Goal: Task Accomplishment & Management: Use online tool/utility

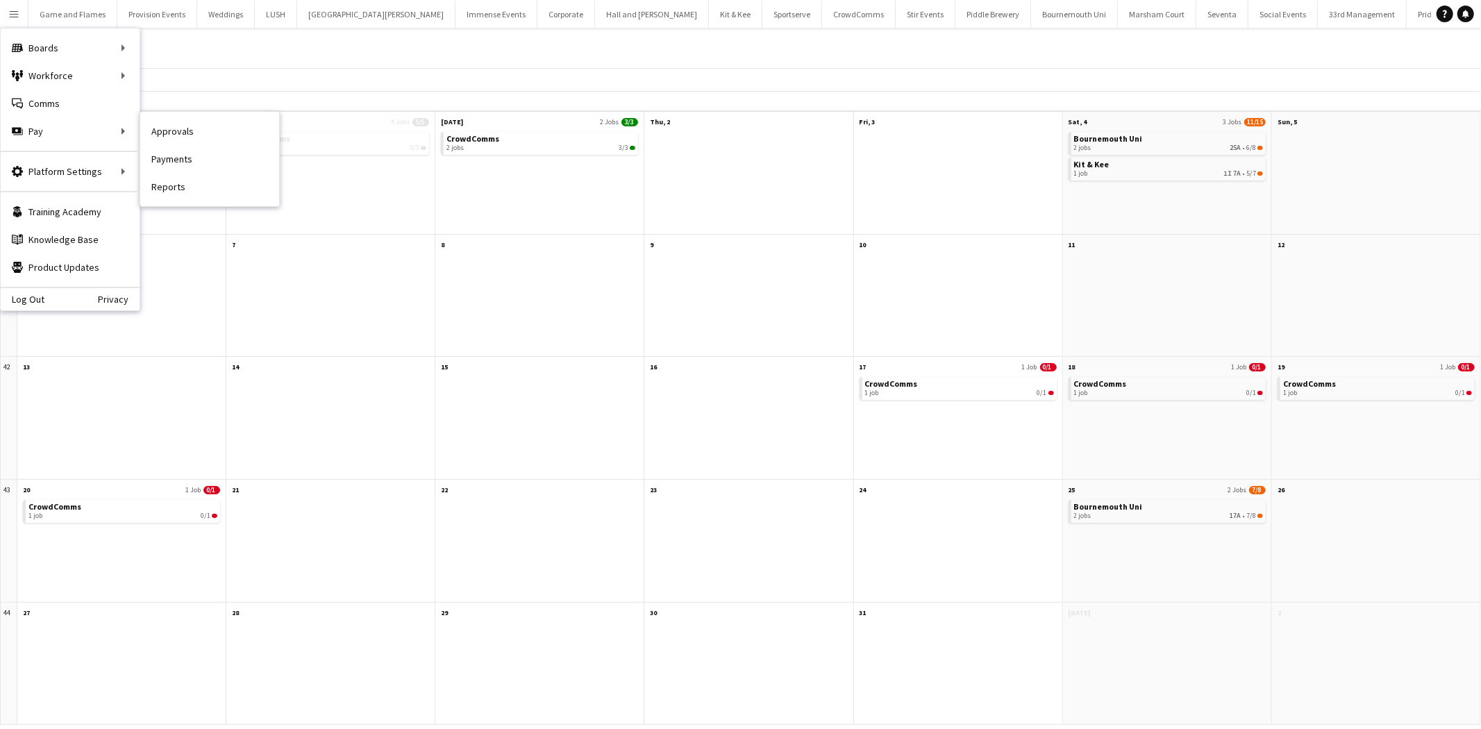
drag, startPoint x: 199, startPoint y: 156, endPoint x: 294, endPoint y: 165, distance: 94.9
click at [199, 156] on link "Payments" at bounding box center [209, 159] width 139 height 28
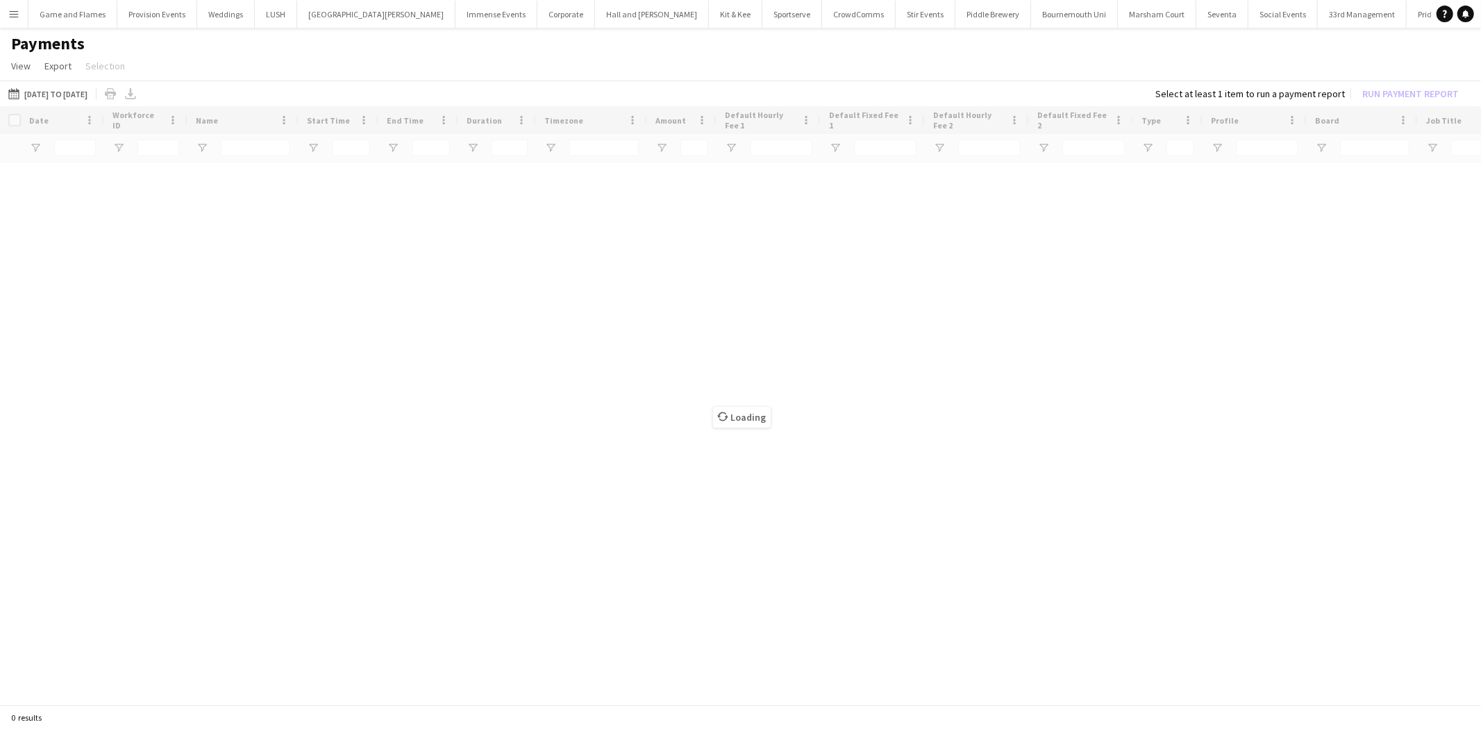
click at [11, 12] on app-icon "Menu" at bounding box center [13, 13] width 11 height 11
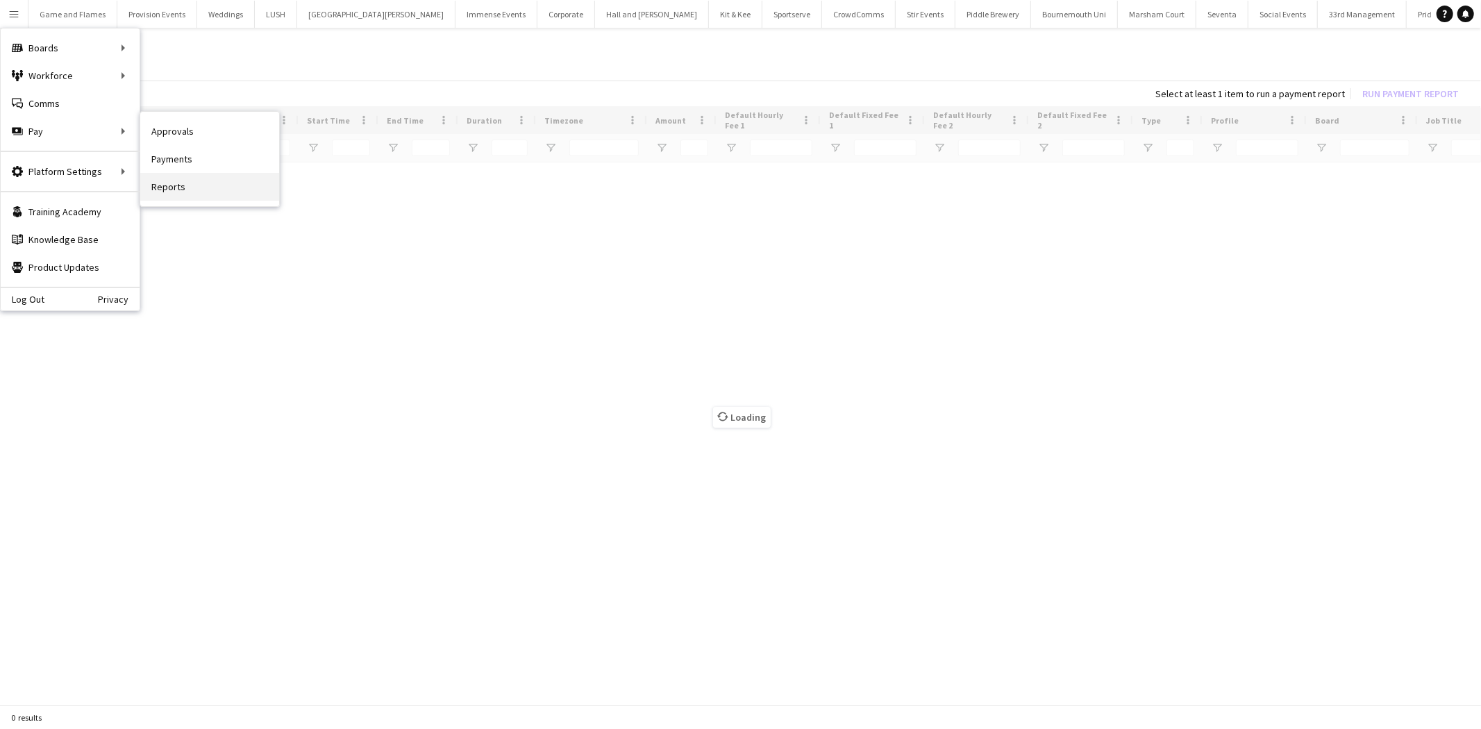
click at [195, 181] on link "Reports" at bounding box center [209, 187] width 139 height 28
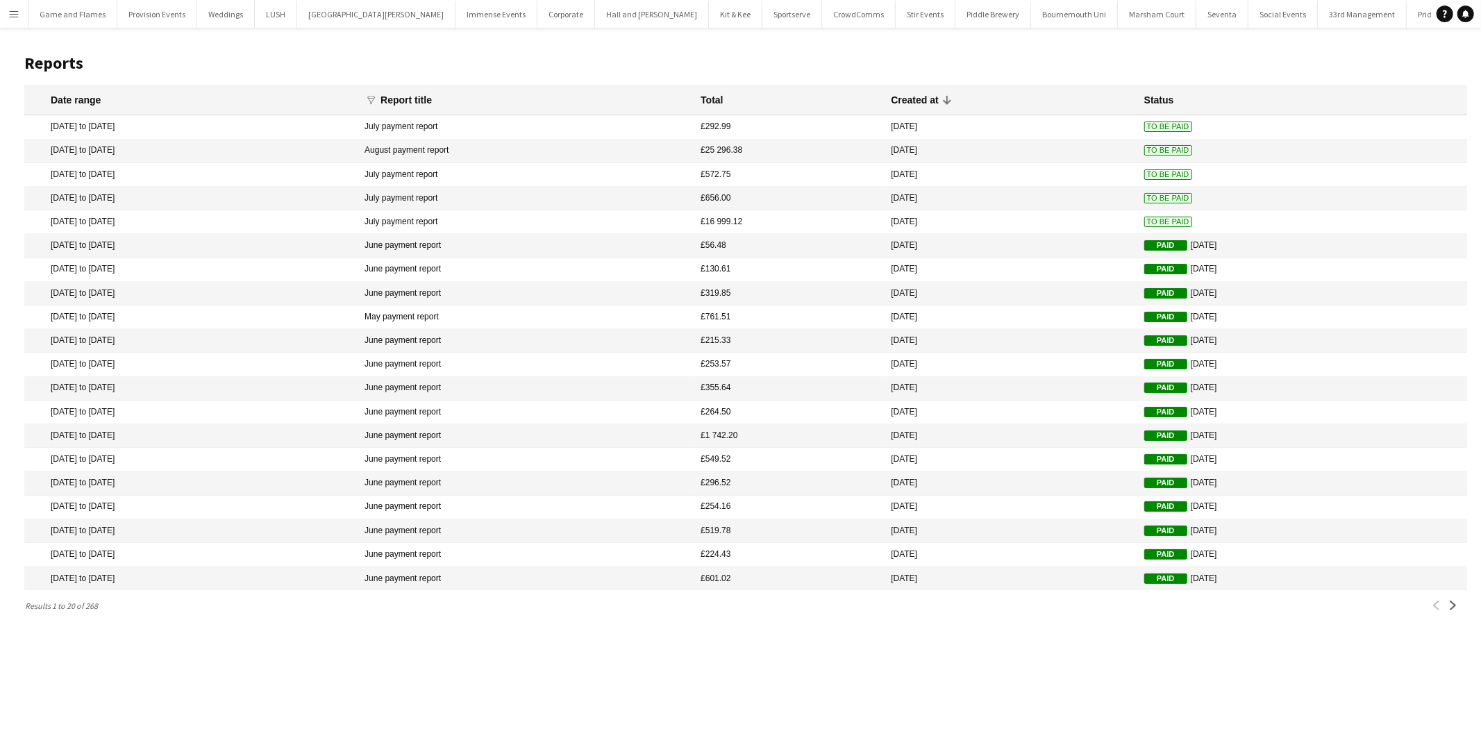
click at [17, 22] on button "Menu" at bounding box center [14, 14] width 28 height 28
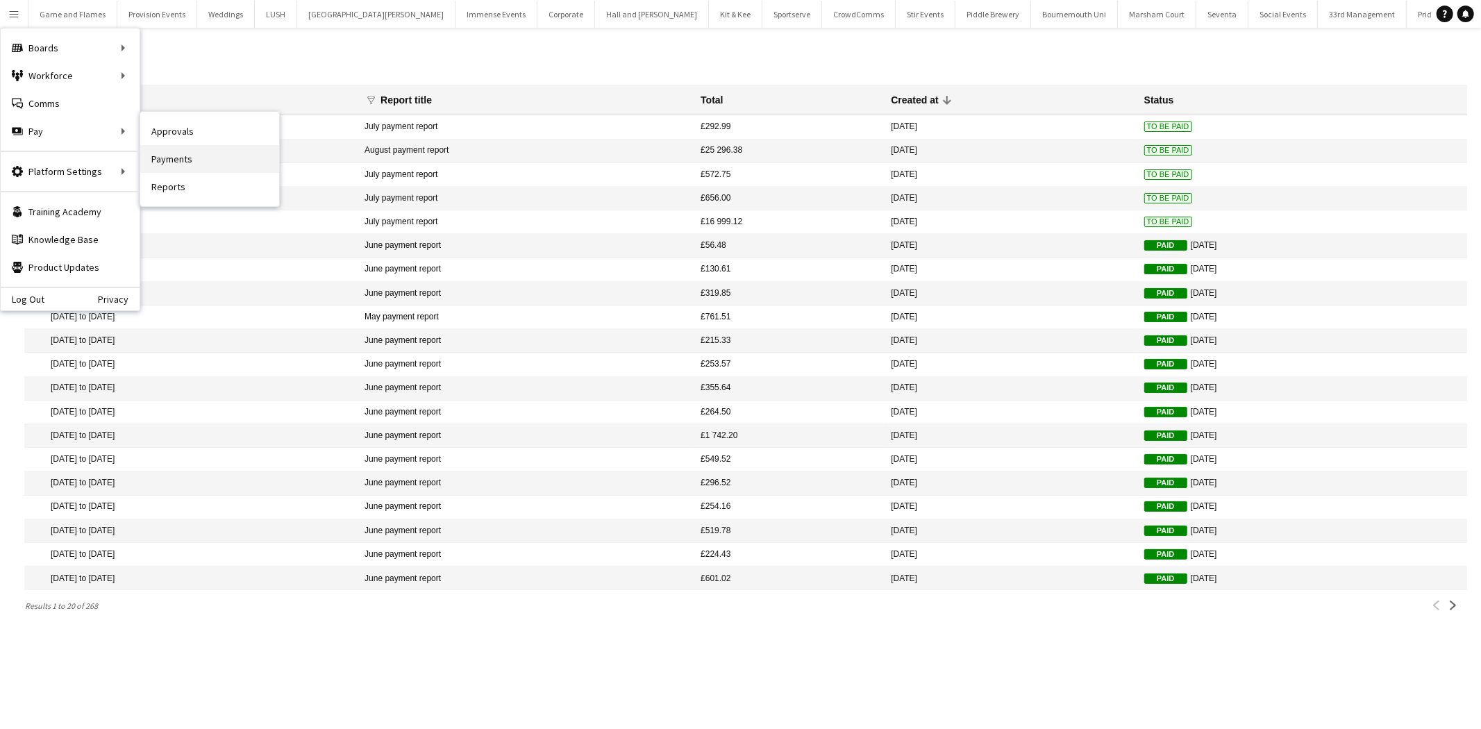
click at [210, 149] on link "Payments" at bounding box center [209, 159] width 139 height 28
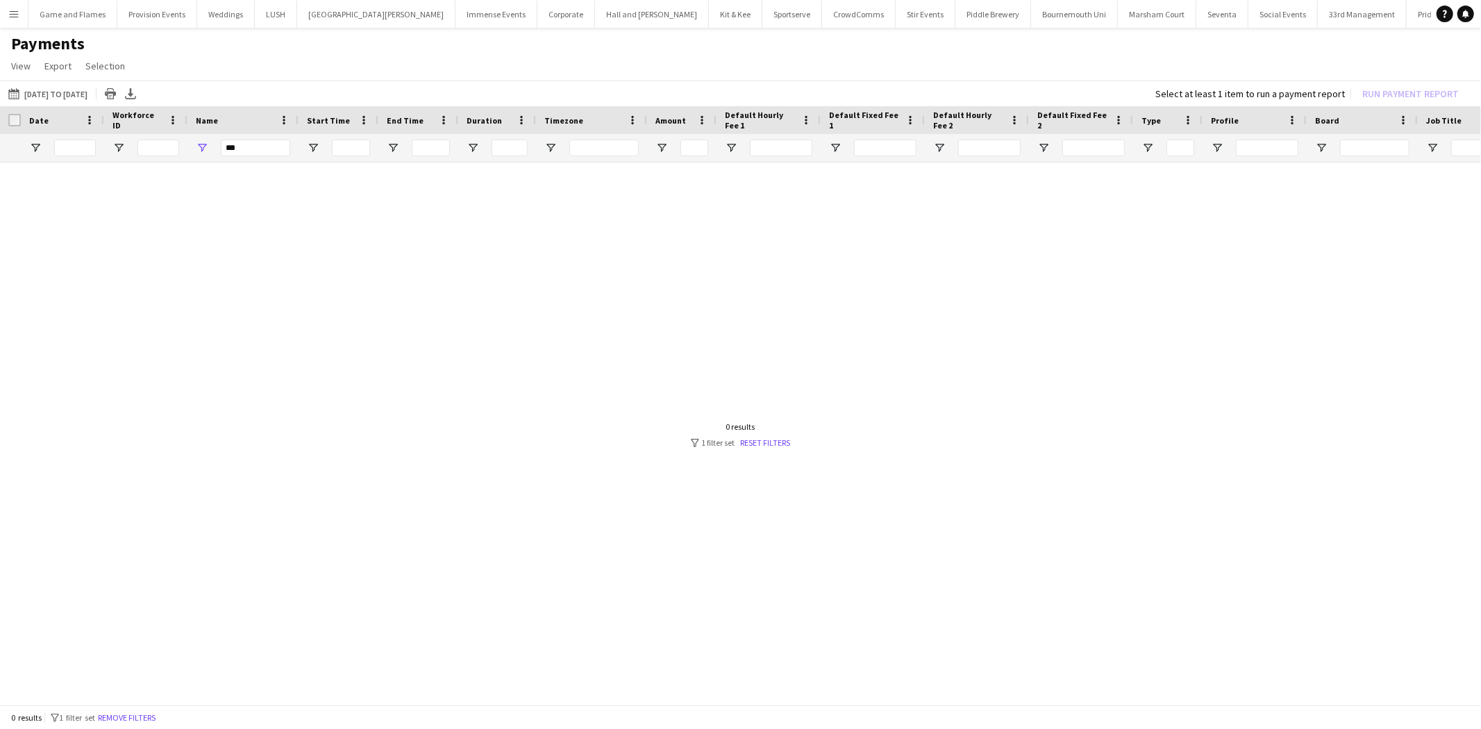
click at [90, 98] on button "[DATE] to [DATE] [DATE] to [DATE]" at bounding box center [48, 93] width 85 height 17
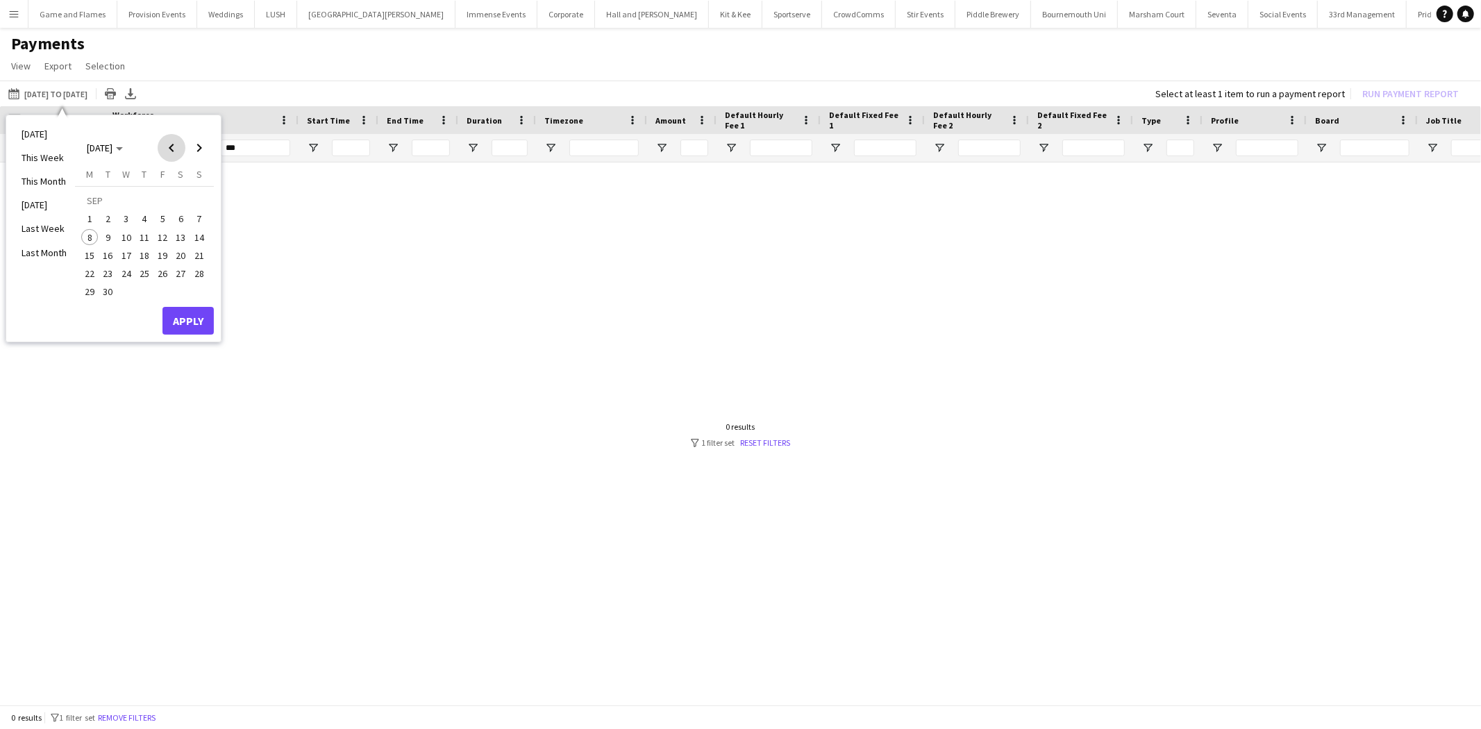
click at [172, 144] on span "Previous month" at bounding box center [172, 148] width 28 height 28
click at [171, 140] on span "Previous month" at bounding box center [172, 148] width 28 height 28
click at [106, 219] on span "1" at bounding box center [108, 218] width 17 height 17
click at [199, 149] on span "Next month" at bounding box center [199, 148] width 28 height 28
click at [202, 151] on span "Next month" at bounding box center [199, 148] width 28 height 28
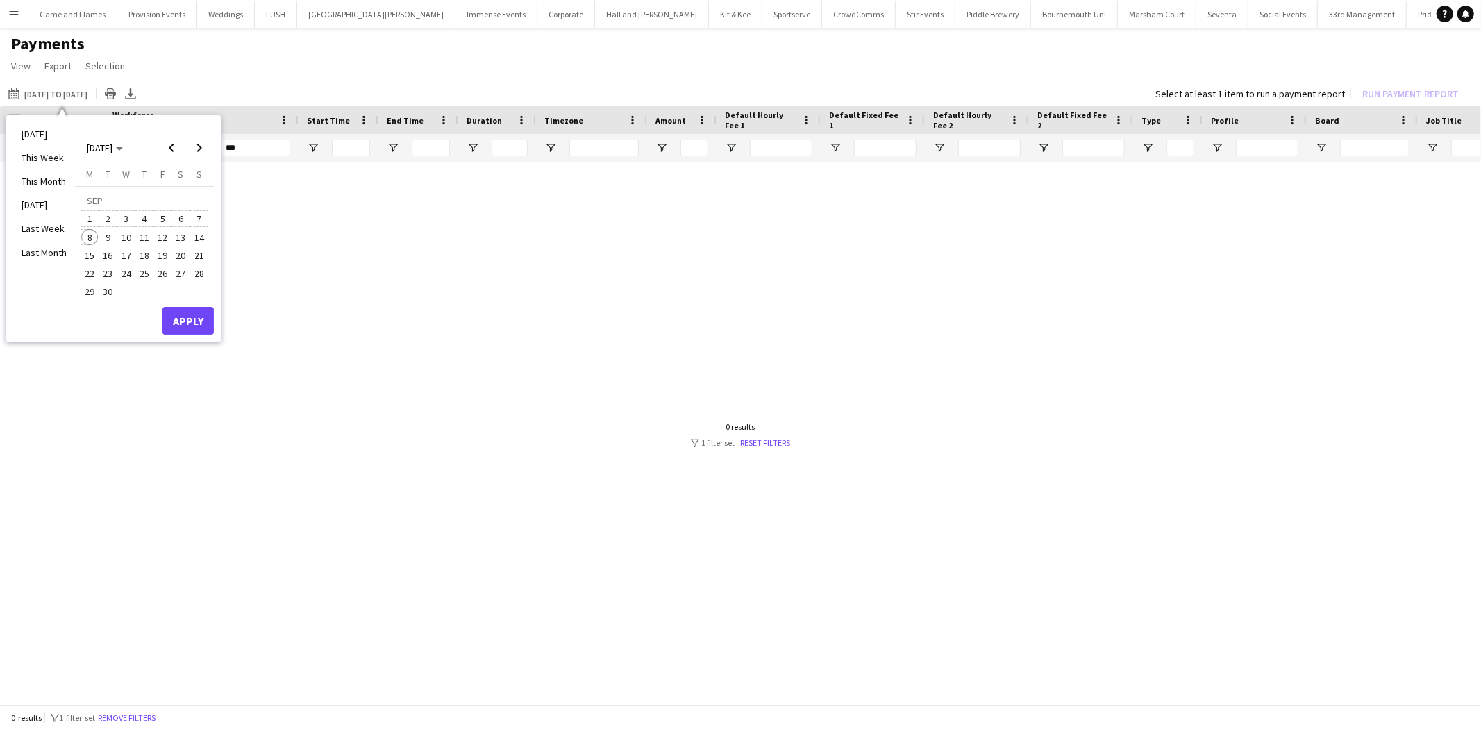
click at [88, 235] on span "8" at bounding box center [89, 237] width 17 height 17
click at [179, 328] on button "Apply" at bounding box center [187, 321] width 51 height 28
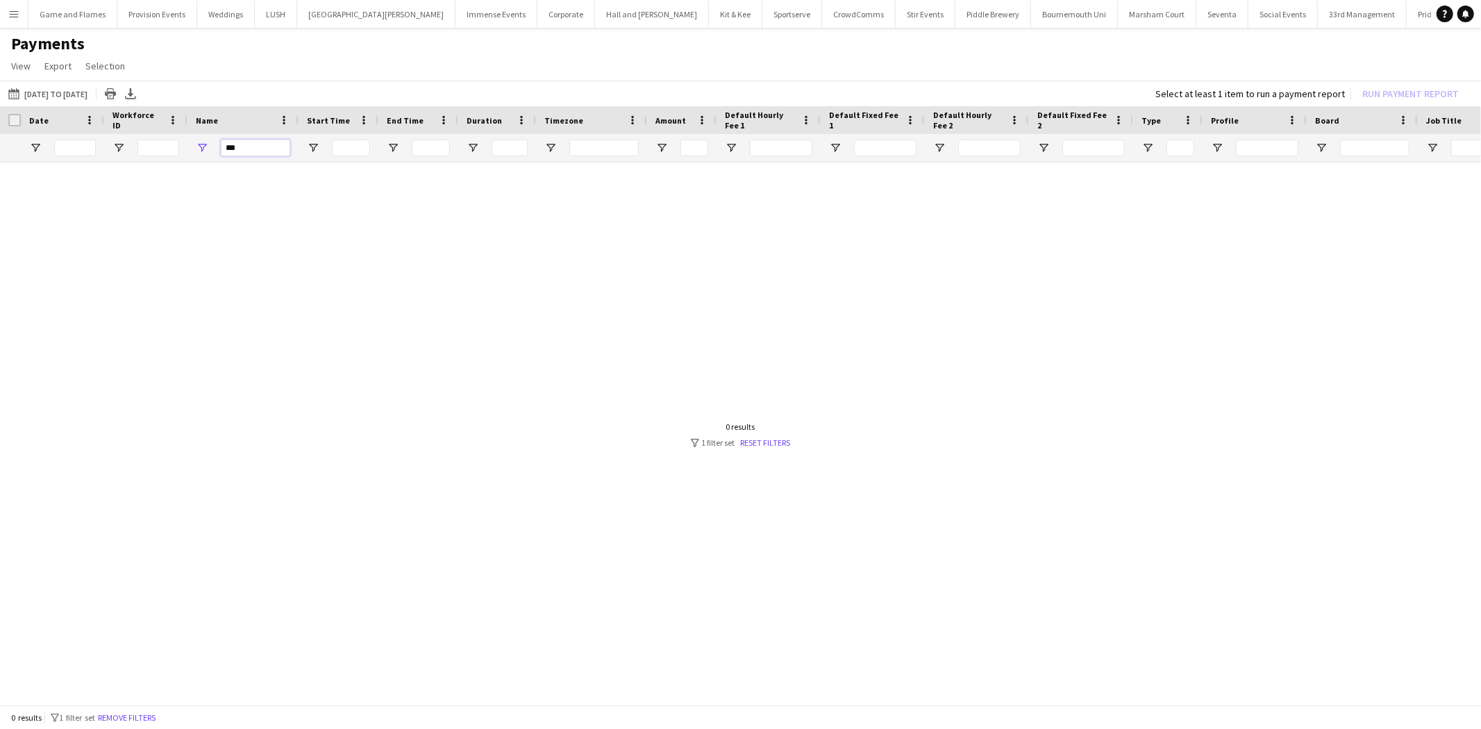
click at [248, 149] on input "***" at bounding box center [255, 148] width 69 height 17
type input "*"
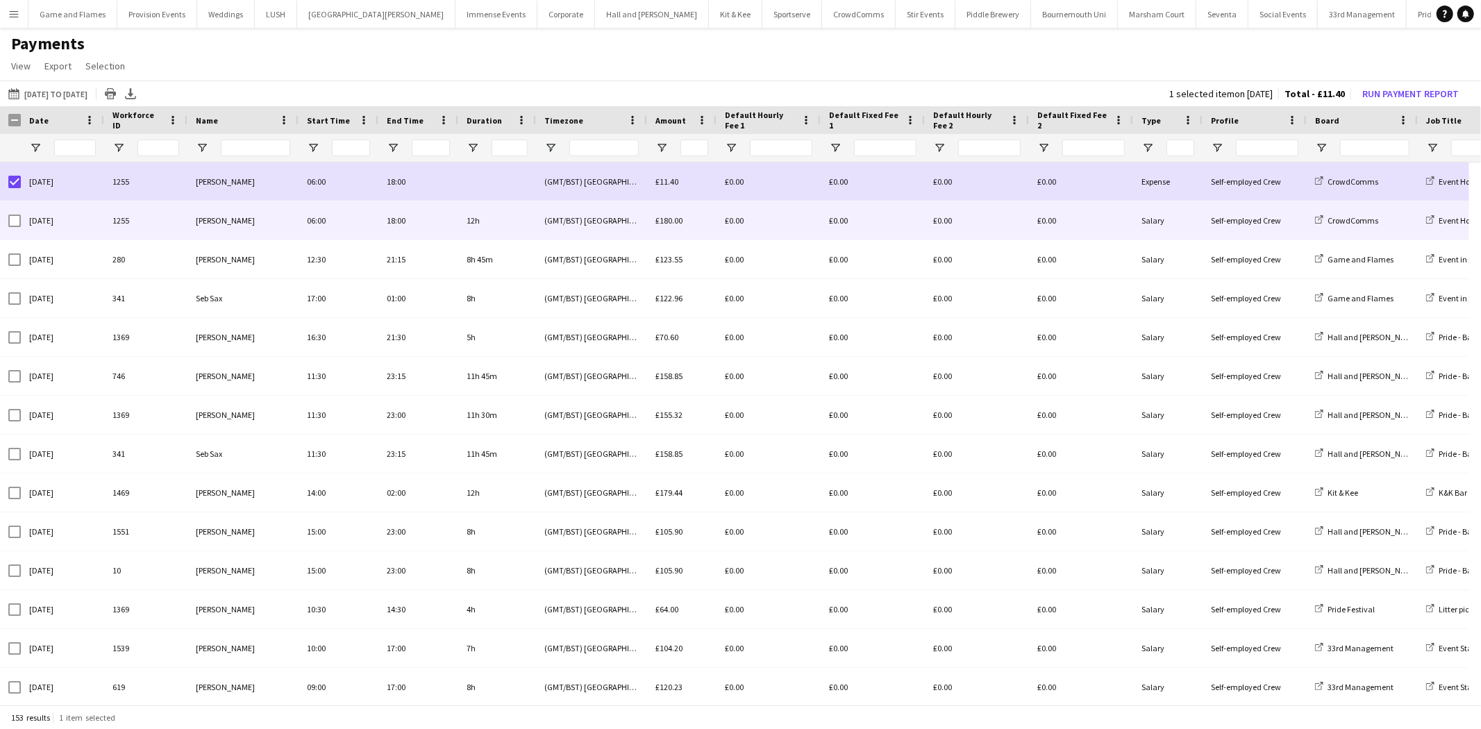
click at [7, 217] on div at bounding box center [10, 220] width 21 height 38
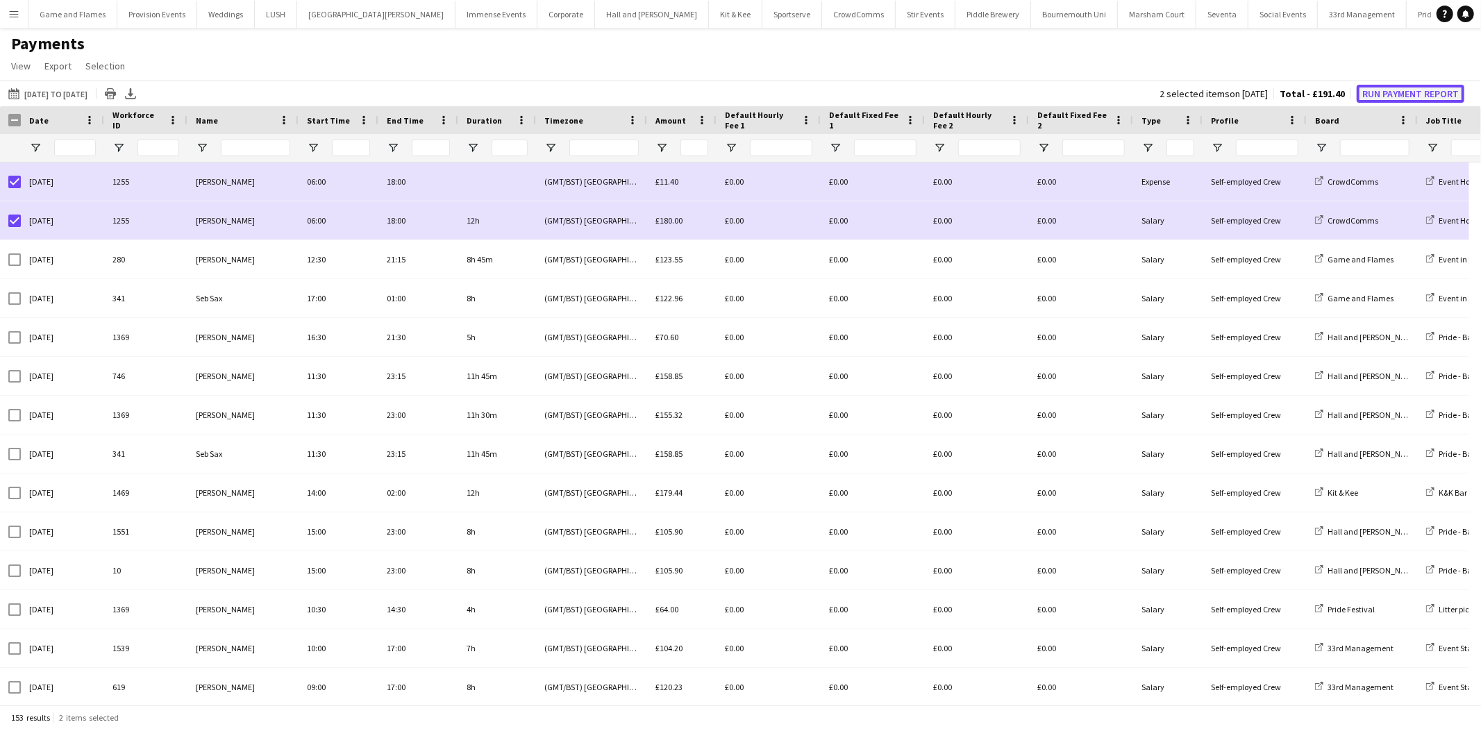
click at [1414, 96] on button "Run Payment Report" at bounding box center [1411, 94] width 108 height 18
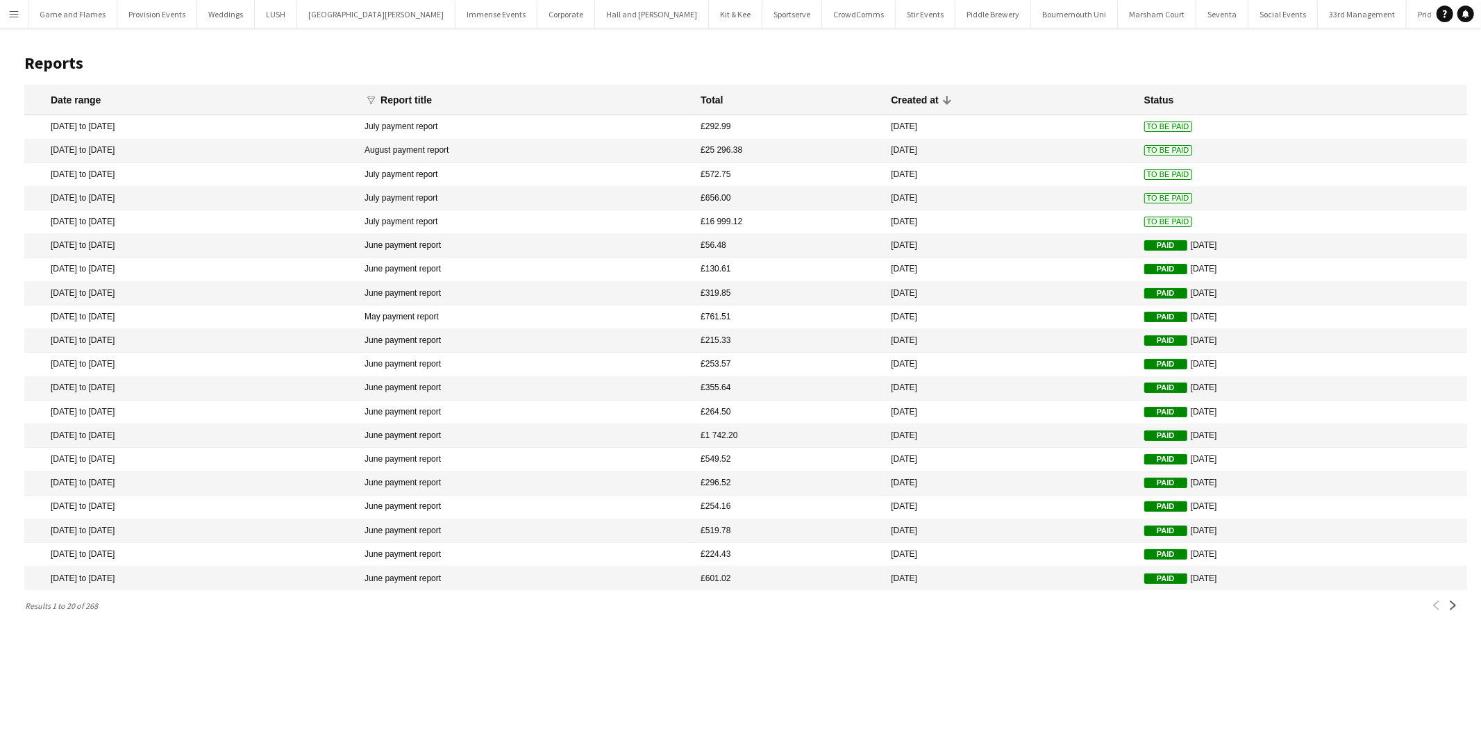
click at [7, 12] on button "Menu" at bounding box center [14, 14] width 28 height 28
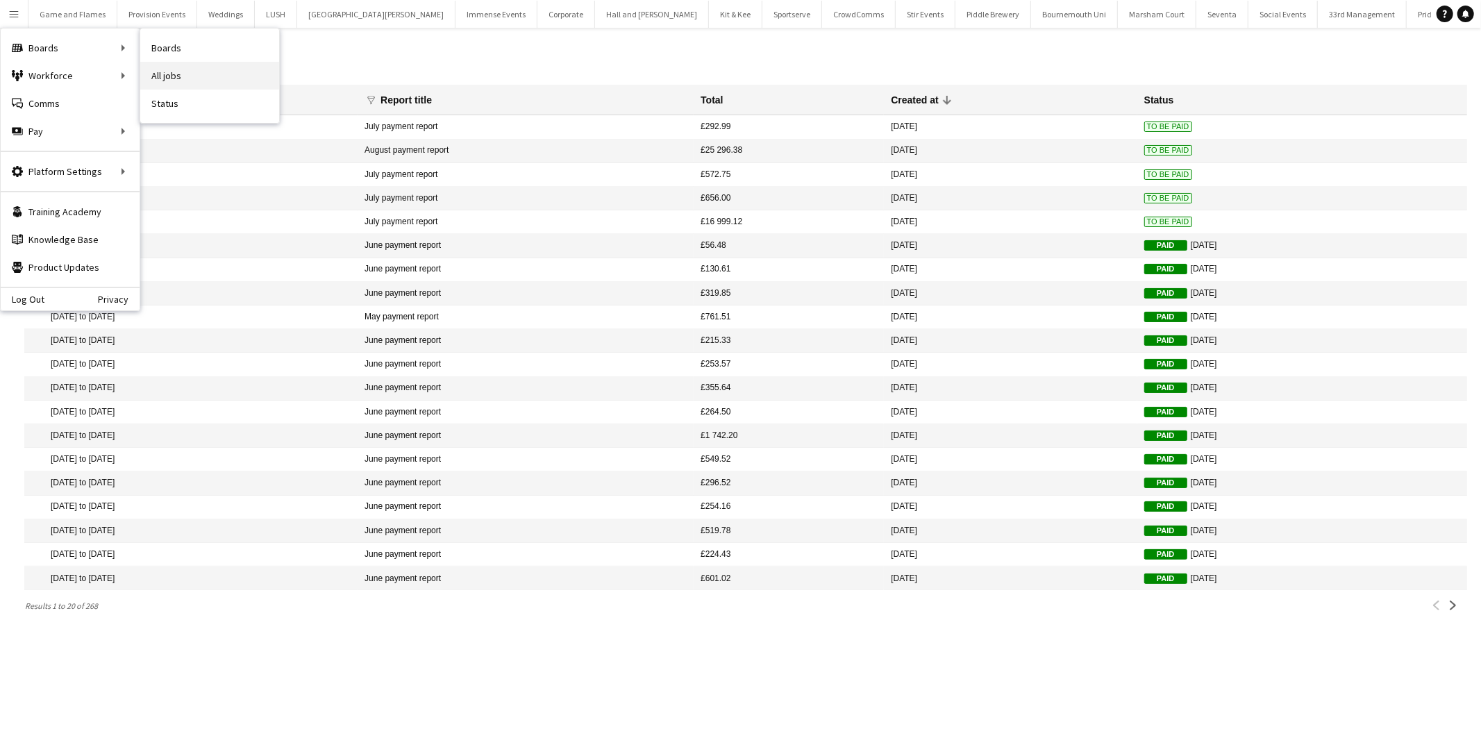
click at [153, 72] on link "All jobs" at bounding box center [209, 76] width 139 height 28
